Goal: Task Accomplishment & Management: Manage account settings

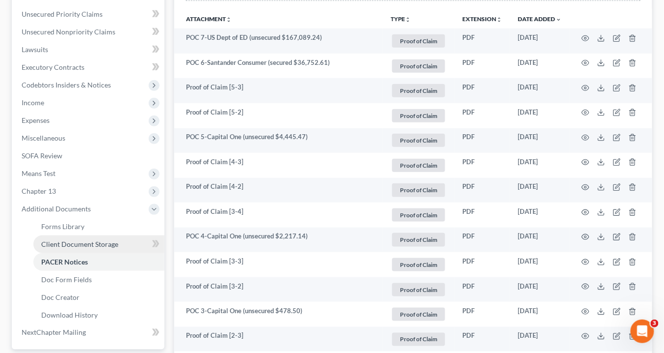
scroll to position [275, 0]
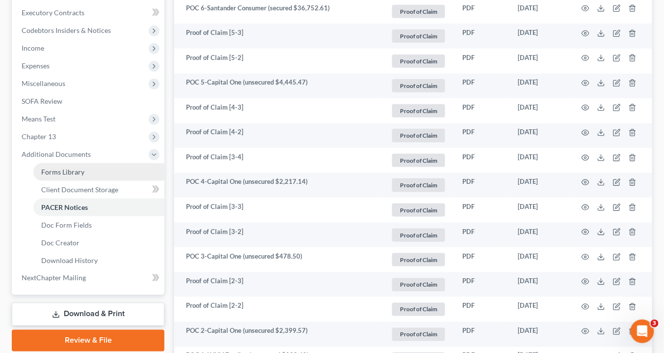
click at [83, 173] on link "Forms Library" at bounding box center [98, 172] width 131 height 18
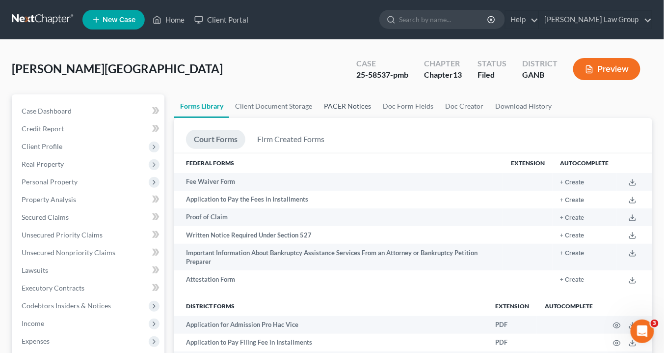
click at [349, 104] on link "PACER Notices" at bounding box center [347, 106] width 59 height 24
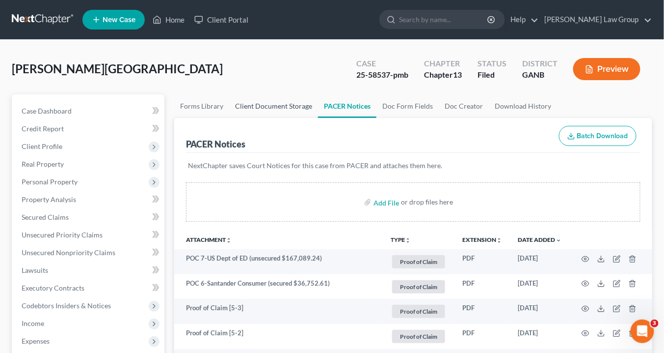
click at [270, 107] on link "Client Document Storage" at bounding box center [273, 106] width 89 height 24
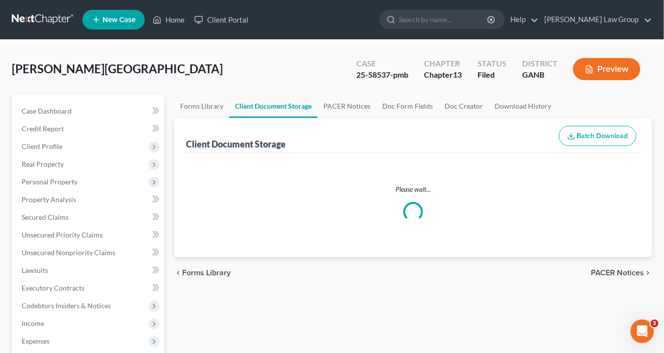
select select "0"
select select "5"
select select "35"
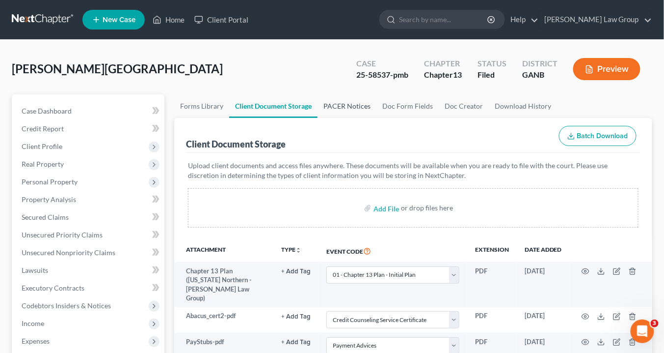
click at [357, 106] on link "PACER Notices" at bounding box center [347, 106] width 59 height 24
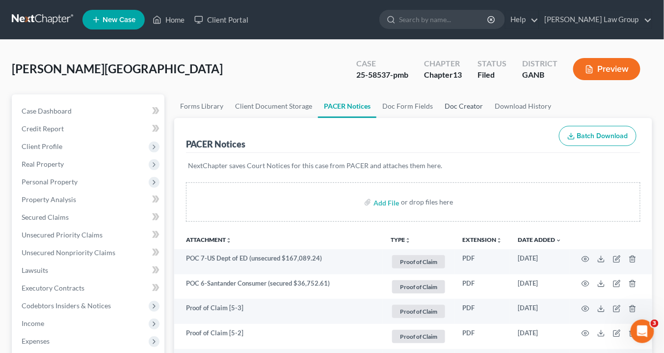
click at [459, 106] on link "Doc Creator" at bounding box center [464, 106] width 50 height 24
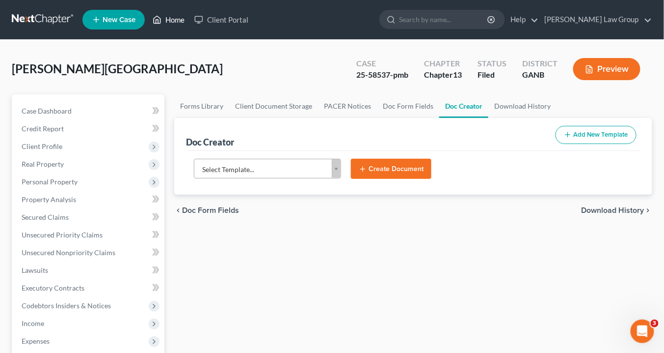
click at [172, 20] on link "Home" at bounding box center [169, 20] width 42 height 18
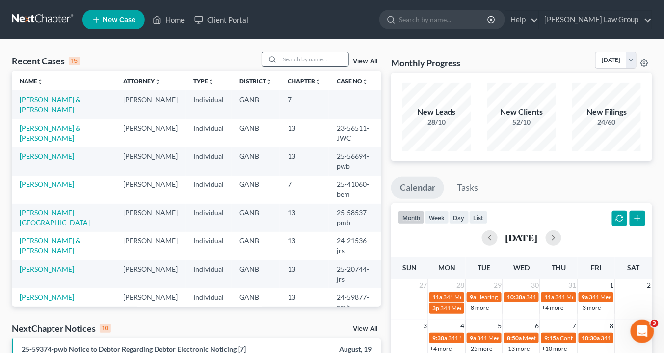
click at [293, 57] on input "search" at bounding box center [314, 59] width 69 height 14
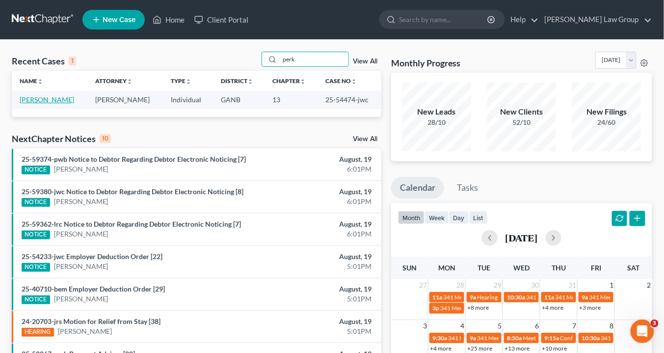
type input "perk"
click at [41, 101] on link "[PERSON_NAME]" at bounding box center [47, 99] width 55 height 8
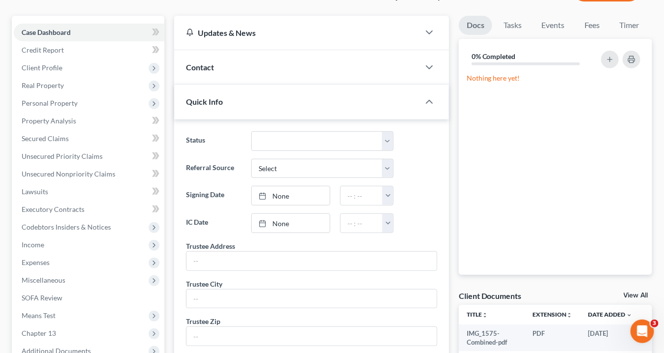
scroll to position [196, 0]
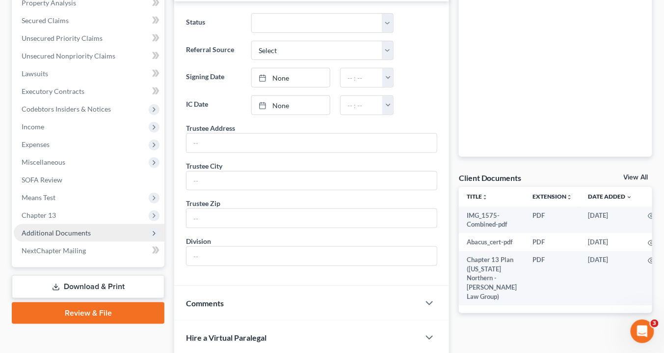
click at [77, 228] on span "Additional Documents" at bounding box center [56, 232] width 69 height 8
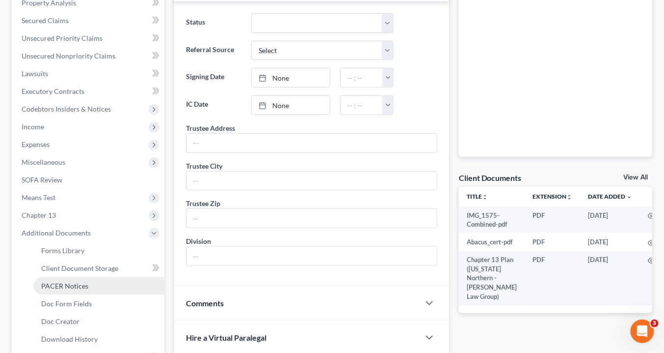
click at [82, 286] on span "PACER Notices" at bounding box center [64, 285] width 47 height 8
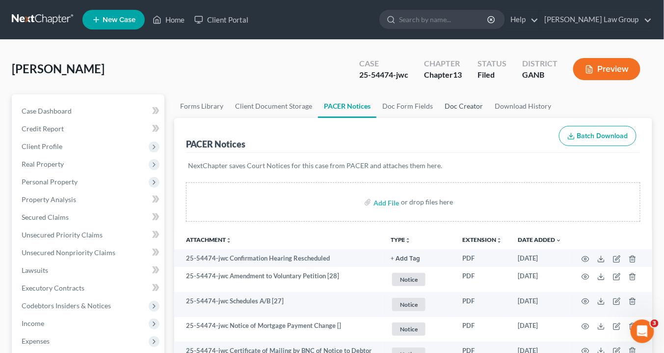
click at [456, 104] on link "Doc Creator" at bounding box center [464, 106] width 50 height 24
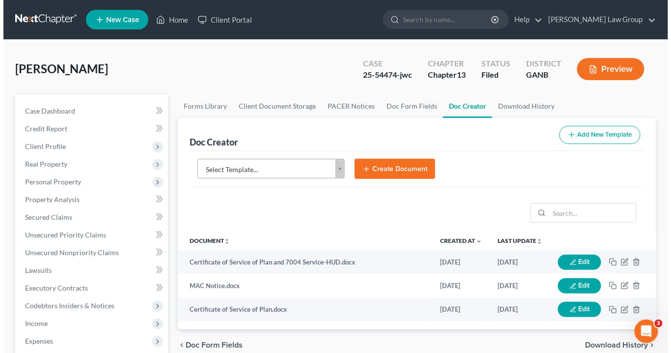
scroll to position [118, 0]
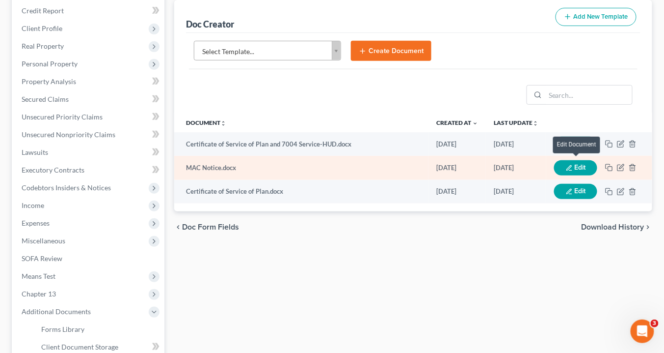
click at [580, 166] on button "Edit" at bounding box center [575, 167] width 43 height 15
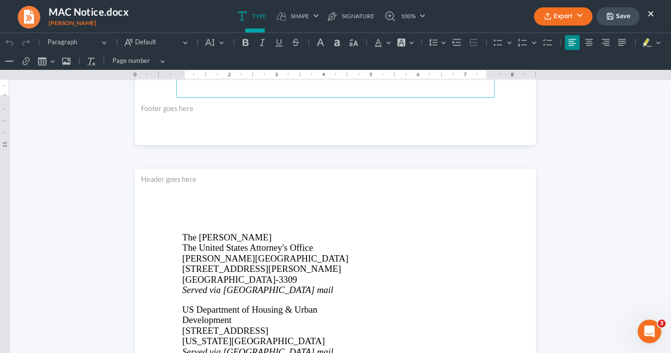
scroll to position [2122, 0]
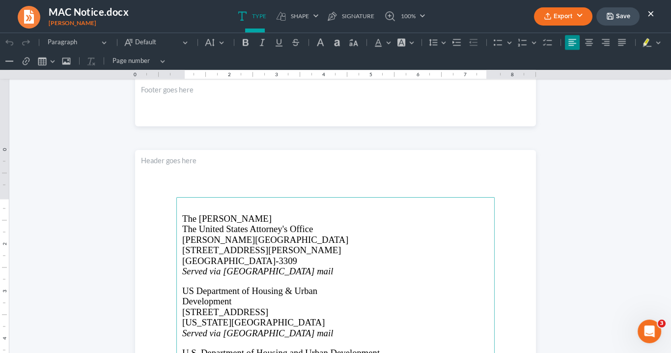
click at [565, 20] on button "Export" at bounding box center [563, 16] width 58 height 18
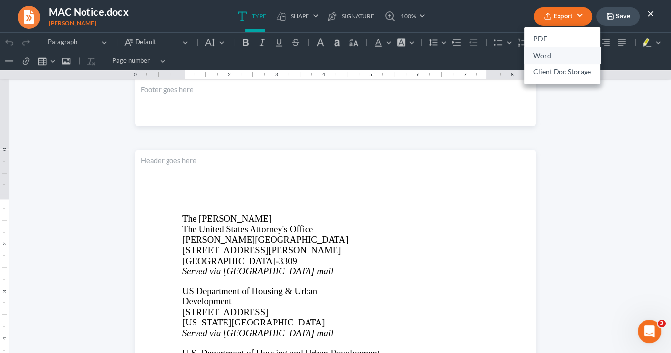
click at [551, 55] on link "Word" at bounding box center [562, 55] width 76 height 17
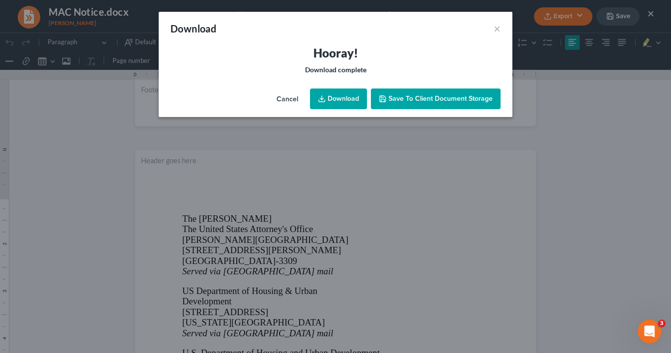
click at [345, 98] on link "Download" at bounding box center [338, 98] width 57 height 21
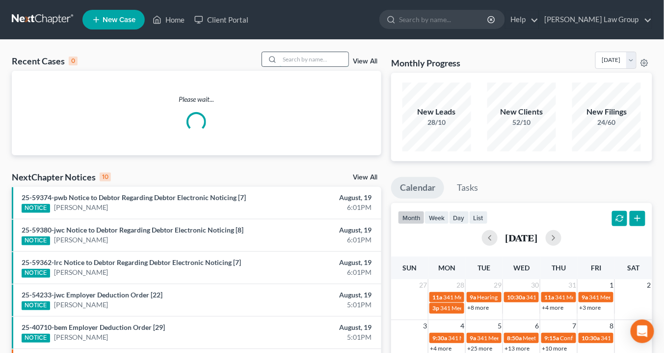
drag, startPoint x: 295, startPoint y: 57, endPoint x: 301, endPoint y: 59, distance: 6.2
click at [296, 57] on input "search" at bounding box center [314, 59] width 69 height 14
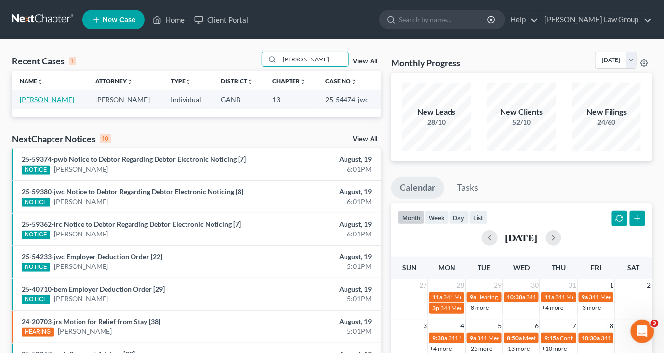
type input "[PERSON_NAME]"
click at [56, 99] on link "[PERSON_NAME]" at bounding box center [47, 99] width 55 height 8
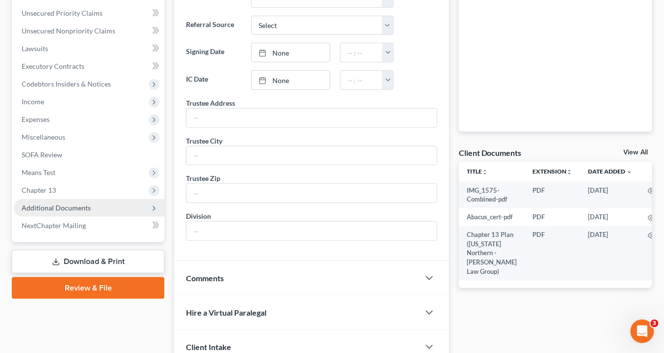
scroll to position [236, 0]
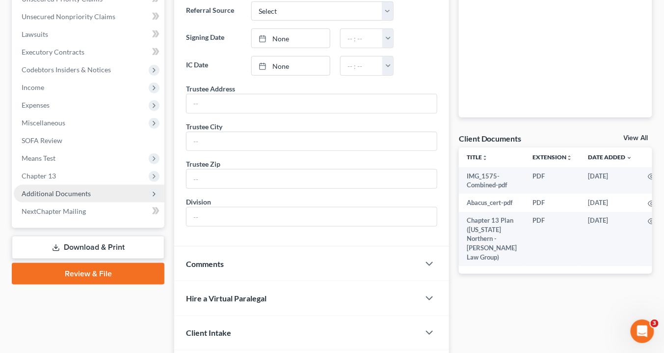
click at [77, 191] on span "Additional Documents" at bounding box center [56, 193] width 69 height 8
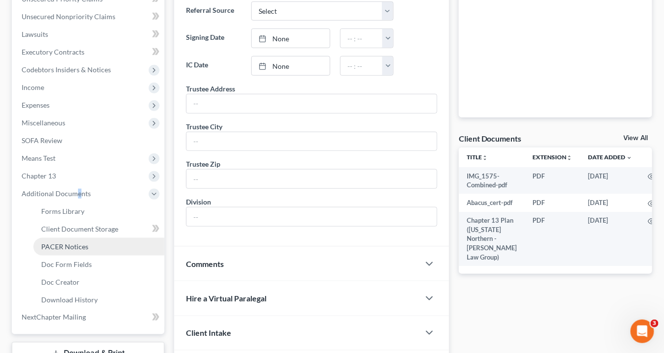
click at [73, 246] on span "PACER Notices" at bounding box center [64, 246] width 47 height 8
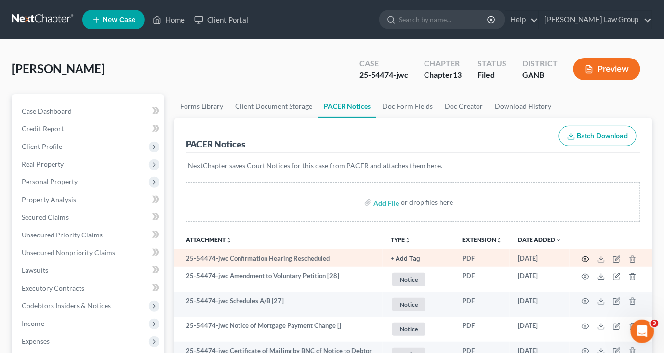
click at [585, 258] on circle "button" at bounding box center [586, 259] width 2 height 2
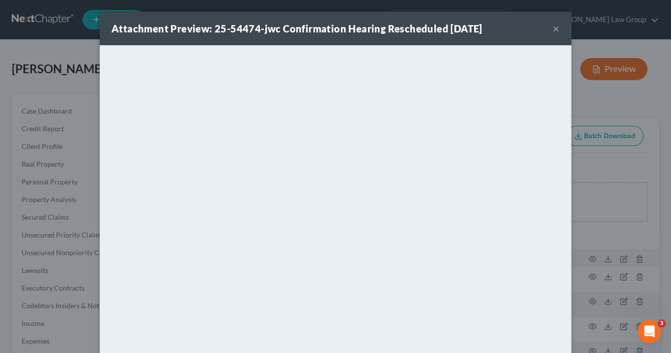
click at [553, 27] on button "×" at bounding box center [556, 29] width 7 height 12
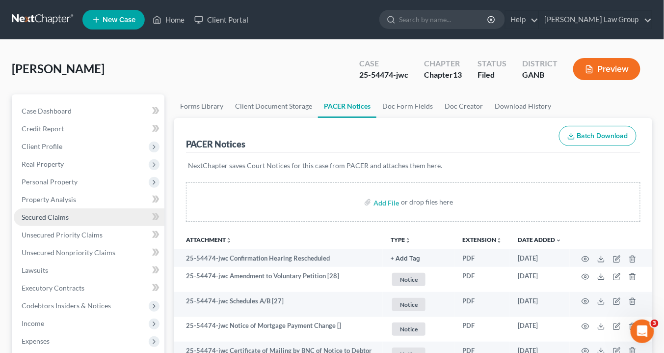
click at [42, 215] on span "Secured Claims" at bounding box center [45, 217] width 47 height 8
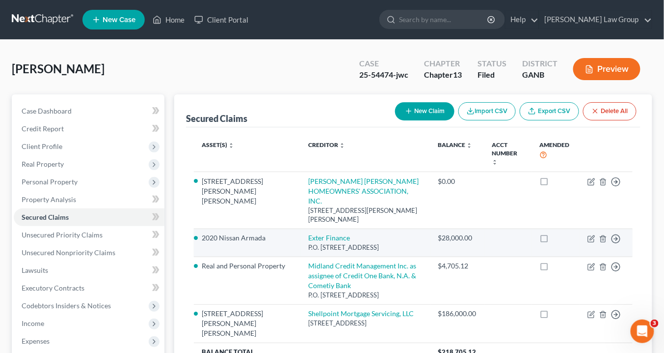
drag, startPoint x: 394, startPoint y: 229, endPoint x: 267, endPoint y: 222, distance: 127.9
click at [301, 228] on td "Exter Finance P.O. [STREET_ADDRESS]" at bounding box center [366, 242] width 130 height 28
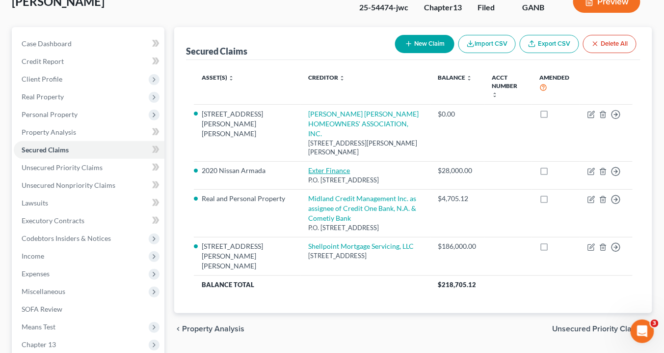
scroll to position [157, 0]
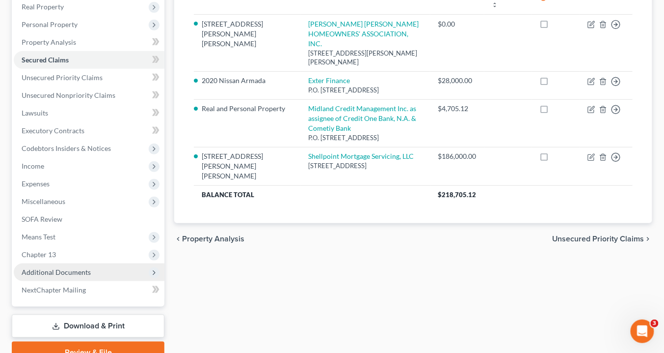
click at [85, 272] on span "Additional Documents" at bounding box center [56, 272] width 69 height 8
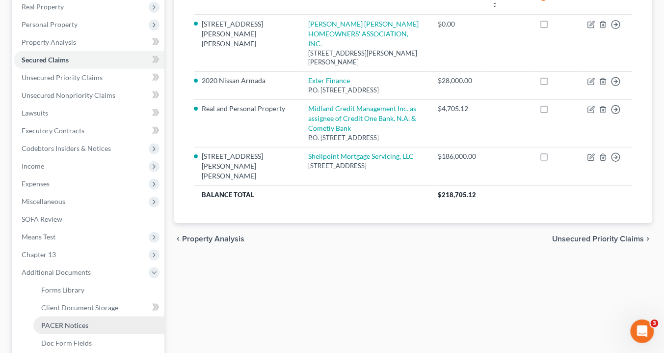
click at [82, 325] on span "PACER Notices" at bounding box center [64, 325] width 47 height 8
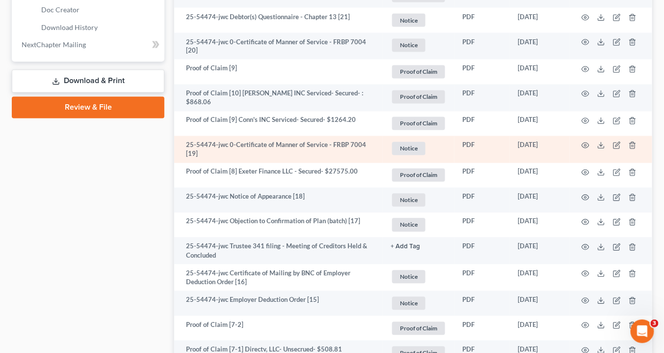
scroll to position [511, 0]
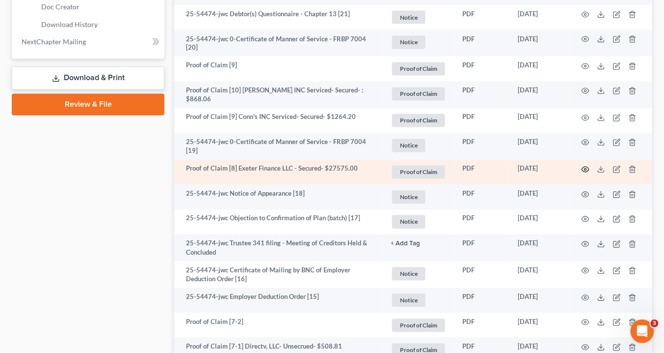
click at [588, 166] on icon "button" at bounding box center [586, 170] width 8 height 8
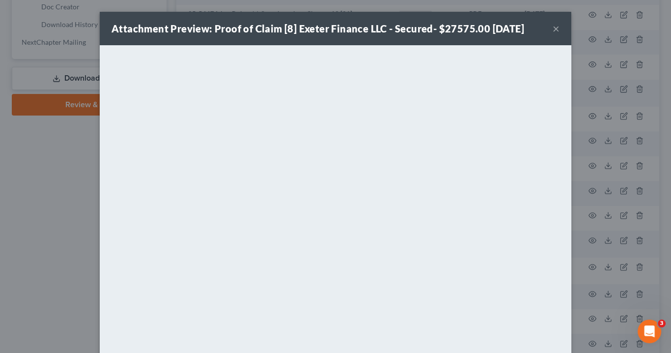
drag, startPoint x: 554, startPoint y: 26, endPoint x: 414, endPoint y: 11, distance: 141.3
click at [554, 25] on button "×" at bounding box center [556, 29] width 7 height 12
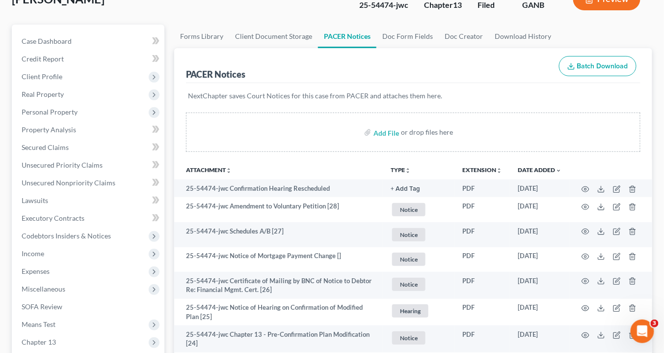
scroll to position [118, 0]
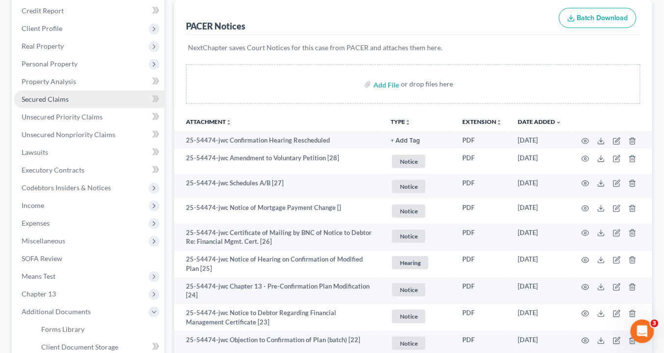
click at [33, 101] on span "Secured Claims" at bounding box center [45, 99] width 47 height 8
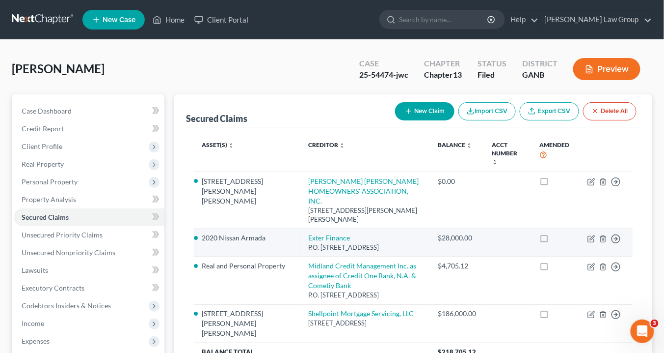
drag, startPoint x: 384, startPoint y: 231, endPoint x: 269, endPoint y: 219, distance: 116.0
click at [301, 228] on td "Exter Finance P.O. [STREET_ADDRESS]" at bounding box center [366, 242] width 130 height 28
